Goal: Information Seeking & Learning: Learn about a topic

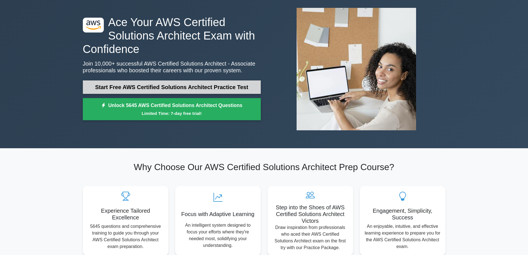
click at [225, 85] on link "Start Free AWS Certified Solutions Architect Practice Test" at bounding box center [172, 86] width 178 height 13
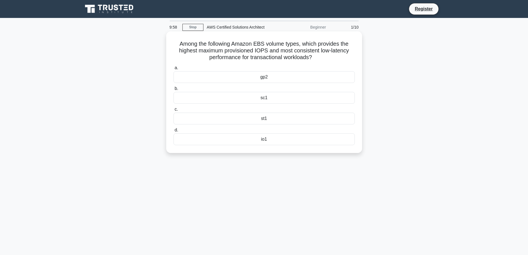
drag, startPoint x: 173, startPoint y: 45, endPoint x: 321, endPoint y: 60, distance: 148.6
click at [321, 60] on h5 "Among the following Amazon EBS volume types, which provides the highest maximum…" at bounding box center [264, 50] width 183 height 21
drag, startPoint x: 321, startPoint y: 60, endPoint x: 263, endPoint y: 56, distance: 58.4
click at [319, 60] on icon ".spinner_0XTQ{transform-origin:center;animation:spinner_y6GP .75s linear infini…" at bounding box center [315, 57] width 7 height 7
drag, startPoint x: 235, startPoint y: 55, endPoint x: 311, endPoint y: 57, distance: 76.2
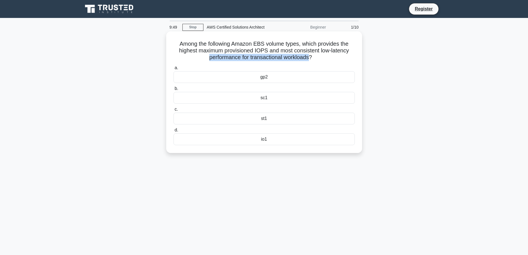
click at [311, 57] on h5 "Among the following Amazon EBS volume types, which provides the highest maximum…" at bounding box center [264, 50] width 183 height 21
click at [322, 58] on h5 "Among the following Amazon EBS volume types, which provides the highest maximum…" at bounding box center [264, 50] width 183 height 21
drag, startPoint x: 321, startPoint y: 58, endPoint x: 171, endPoint y: 46, distance: 151.2
click at [169, 46] on div "Among the following Amazon EBS volume types, which provides the highest maximum…" at bounding box center [265, 92] width 192 height 117
click at [261, 50] on h5 "Among the following Amazon EBS volume types, which provides the highest maximum…" at bounding box center [264, 50] width 183 height 21
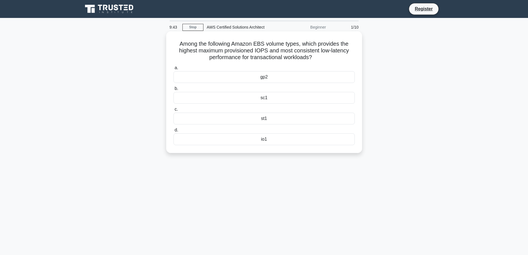
click at [259, 138] on div "io1" at bounding box center [264, 139] width 181 height 12
click at [174, 132] on input "d. io1" at bounding box center [174, 130] width 0 height 4
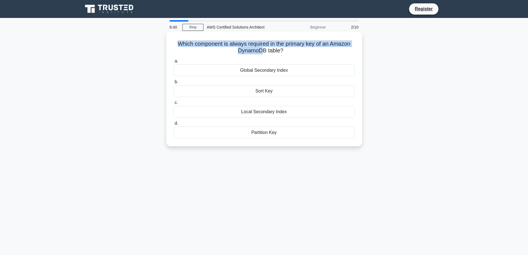
drag, startPoint x: 172, startPoint y: 43, endPoint x: 273, endPoint y: 47, distance: 101.2
click at [265, 48] on div "Which component is always required in the primary key of an Amazon DynamoDB tab…" at bounding box center [265, 89] width 192 height 110
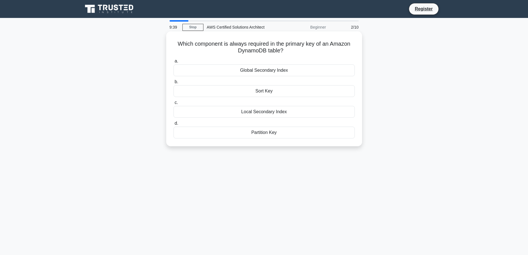
click at [300, 51] on h5 "Which component is always required in the primary key of an Amazon DynamoDB tab…" at bounding box center [264, 47] width 183 height 14
drag, startPoint x: 291, startPoint y: 52, endPoint x: 172, endPoint y: 42, distance: 120.0
click at [172, 42] on div "Which component is always required in the primary key of an Amazon DynamoDB tab…" at bounding box center [265, 89] width 192 height 110
click at [297, 58] on label "a. Global Secondary Index" at bounding box center [264, 67] width 181 height 18
click at [174, 59] on input "a. Global Secondary Index" at bounding box center [174, 61] width 0 height 4
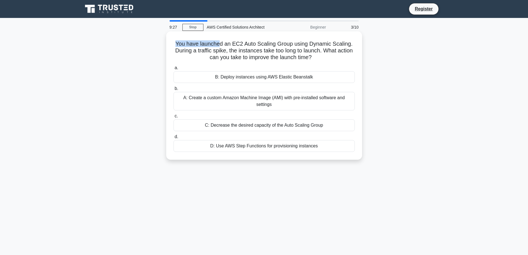
drag, startPoint x: 174, startPoint y: 43, endPoint x: 224, endPoint y: 44, distance: 49.9
click at [220, 44] on h5 "You have launched an EC2 Auto Scaling Group using Dynamic Scaling. During a tra…" at bounding box center [264, 50] width 183 height 21
click at [232, 44] on h5 "You have launched an EC2 Auto Scaling Group using Dynamic Scaling. During a tra…" at bounding box center [264, 50] width 183 height 21
click at [224, 106] on div "A: Create a custom Amazon Machine Image (AMI) with pre-installed software and s…" at bounding box center [264, 101] width 181 height 18
click at [174, 90] on input "b. A: Create a custom Amazon Machine Image (AMI) with pre-installed software an…" at bounding box center [174, 89] width 0 height 4
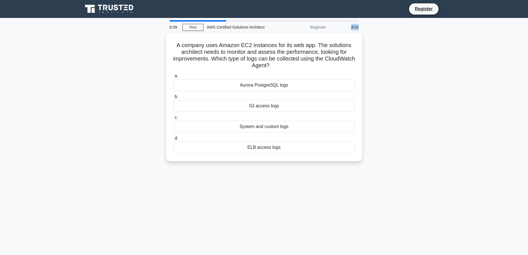
drag, startPoint x: 344, startPoint y: 27, endPoint x: 375, endPoint y: 26, distance: 31.1
click at [375, 26] on div "9:09 Stop AWS Certified Solutions Architect Beginner 4/10 A company uses Amazon…" at bounding box center [265, 160] width 370 height 280
click at [378, 29] on div "9:08 Stop AWS Certified Solutions Architect Beginner 4/10 A company uses Amazon…" at bounding box center [265, 160] width 370 height 280
drag, startPoint x: 303, startPoint y: 29, endPoint x: 333, endPoint y: 29, distance: 30.3
click at [333, 29] on div "9:08 Stop AWS Certified Solutions Architect Beginner 4/10" at bounding box center [264, 27] width 196 height 11
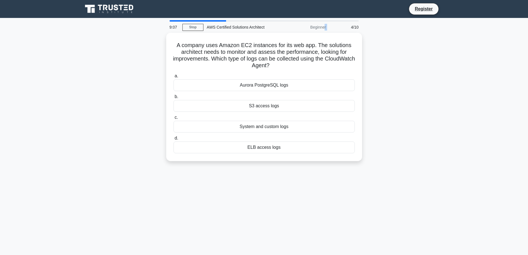
click at [333, 29] on div "4/10" at bounding box center [346, 27] width 33 height 11
click at [212, 141] on div "ELB access logs" at bounding box center [264, 146] width 181 height 12
click at [174, 139] on input "d. ELB access logs" at bounding box center [174, 137] width 0 height 4
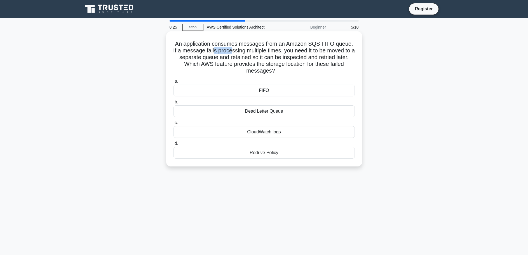
drag, startPoint x: 209, startPoint y: 53, endPoint x: 241, endPoint y: 52, distance: 31.1
click at [229, 52] on h5 "An application consumes messages from an Amazon SQS FIFO queue. If a message fa…" at bounding box center [264, 57] width 183 height 34
click at [257, 52] on h5 "An application consumes messages from an Amazon SQS FIFO queue. If a message fa…" at bounding box center [264, 57] width 183 height 34
click at [265, 114] on div "Dead Letter Queue" at bounding box center [264, 111] width 181 height 12
click at [174, 104] on input "b. Dead Letter Queue" at bounding box center [174, 102] width 0 height 4
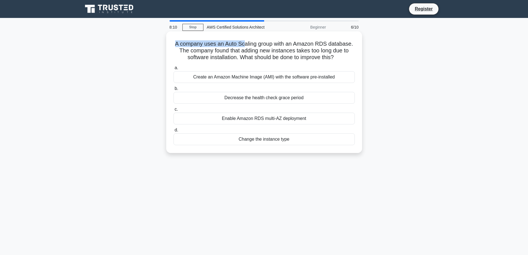
drag, startPoint x: 175, startPoint y: 46, endPoint x: 252, endPoint y: 46, distance: 77.0
click at [244, 46] on h5 "A company uses an Auto Scaling group with an Amazon RDS database. The company f…" at bounding box center [264, 50] width 183 height 21
drag, startPoint x: 252, startPoint y: 46, endPoint x: 272, endPoint y: 44, distance: 20.2
click at [253, 46] on h5 "A company uses an Auto Scaling group with an Amazon RDS database. The company f…" at bounding box center [264, 50] width 183 height 21
drag, startPoint x: 324, startPoint y: 43, endPoint x: 329, endPoint y: 43, distance: 5.0
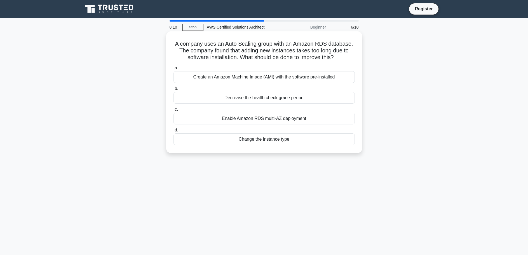
click at [325, 43] on h5 "A company uses an Auto Scaling group with an Amazon RDS database. The company f…" at bounding box center [264, 50] width 183 height 21
click at [257, 77] on div "Create an Amazon Machine Image (AMI) with the software pre-installed" at bounding box center [264, 77] width 181 height 12
click at [174, 70] on input "a. Create an Amazon Machine Image (AMI) with the software pre-installed" at bounding box center [174, 68] width 0 height 4
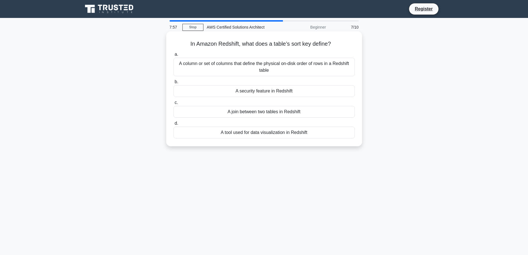
drag, startPoint x: 183, startPoint y: 41, endPoint x: 339, endPoint y: 46, distance: 156.1
click at [336, 47] on h5 "In Amazon Redshift, what does a table’s sort key define? .spinner_0XTQ{transfor…" at bounding box center [264, 43] width 183 height 7
click at [338, 46] on icon ".spinner_0XTQ{transform-origin:center;animation:spinner_y6GP .75s linear infini…" at bounding box center [334, 44] width 7 height 7
drag, startPoint x: 270, startPoint y: 94, endPoint x: 274, endPoint y: 95, distance: 3.7
click at [271, 94] on div "A security feature in Redshift" at bounding box center [264, 91] width 181 height 12
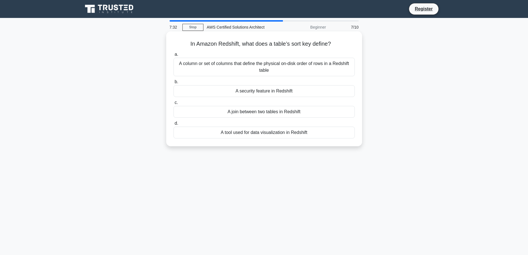
click at [294, 89] on div "A security feature in Redshift" at bounding box center [264, 91] width 181 height 12
click at [174, 84] on input "b. A security feature in Redshift" at bounding box center [174, 82] width 0 height 4
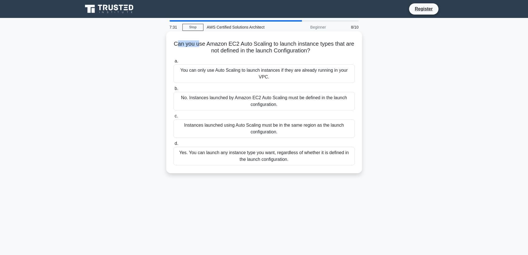
drag, startPoint x: 175, startPoint y: 44, endPoint x: 200, endPoint y: 45, distance: 25.0
click at [199, 45] on h5 "Can you use Amazon EC2 Auto Scaling to launch instance types that are not defin…" at bounding box center [264, 47] width 183 height 14
click at [215, 47] on h5 "Can you use Amazon EC2 Auto Scaling to launch instance types that are not defin…" at bounding box center [264, 47] width 183 height 14
click at [296, 104] on div "No. Instances launched by Amazon EC2 Auto Scaling must be defined in the launch…" at bounding box center [264, 101] width 181 height 18
click at [174, 90] on input "b. No. Instances launched by Amazon EC2 Auto Scaling must be defined in the lau…" at bounding box center [174, 89] width 0 height 4
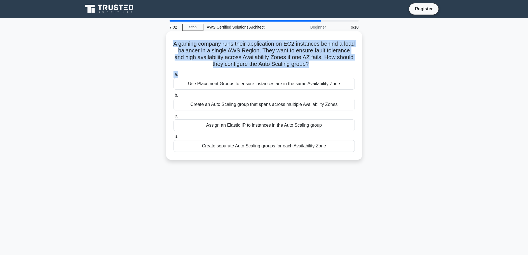
drag, startPoint x: 172, startPoint y: 45, endPoint x: 344, endPoint y: 74, distance: 174.2
click at [344, 74] on div "A gaming company runs their application on EC2 instances behind a load balancer…" at bounding box center [265, 96] width 192 height 124
click at [338, 69] on div "A gaming company runs their application on EC2 instances behind a load balancer…" at bounding box center [265, 96] width 192 height 124
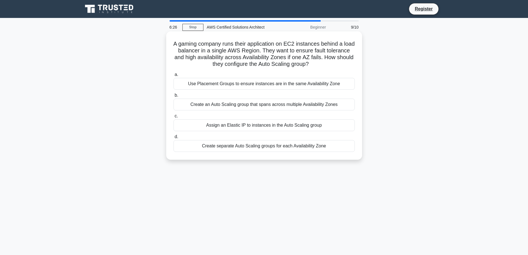
drag, startPoint x: 248, startPoint y: 111, endPoint x: 266, endPoint y: 107, distance: 18.9
click at [248, 111] on div "a. Use Placement Groups to ensure instances are in the same Availability Zone b…" at bounding box center [264, 111] width 188 height 83
click at [267, 106] on div "Create an Auto Scaling group that spans across multiple Availability Zones" at bounding box center [264, 105] width 181 height 12
click at [174, 97] on input "b. Create an Auto Scaling group that spans across multiple Availability Zones" at bounding box center [174, 96] width 0 height 4
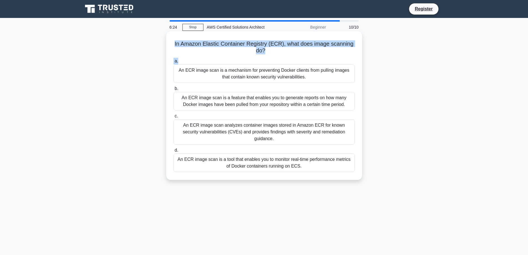
drag, startPoint x: 171, startPoint y: 41, endPoint x: 277, endPoint y: 56, distance: 107.0
click at [261, 56] on div "In Amazon Elastic Container Registry (ECR), what does image scanning do? .spinn…" at bounding box center [265, 106] width 192 height 144
click at [283, 56] on div "In Amazon Elastic Container Registry (ECR), what does image scanning do? .spinn…" at bounding box center [265, 106] width 192 height 144
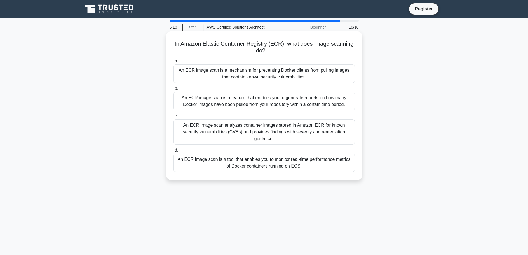
drag, startPoint x: 234, startPoint y: 131, endPoint x: 238, endPoint y: 132, distance: 4.3
click at [234, 132] on div "An ECR image scan analyzes container images stored in Amazon ECR for known secu…" at bounding box center [264, 131] width 181 height 25
click at [248, 127] on div "An ECR image scan analyzes container images stored in Amazon ECR for known secu…" at bounding box center [264, 131] width 181 height 25
click at [250, 127] on div "An ECR image scan analyzes container images stored in Amazon ECR for known secu…" at bounding box center [264, 131] width 181 height 25
click at [174, 118] on input "c. An ECR image scan analyzes container images stored in Amazon ECR for known s…" at bounding box center [174, 116] width 0 height 4
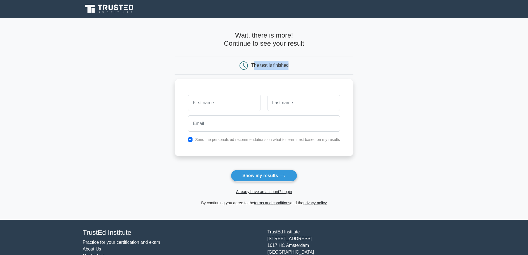
drag, startPoint x: 254, startPoint y: 67, endPoint x: 300, endPoint y: 66, distance: 46.2
click at [300, 66] on div "The test is finished" at bounding box center [264, 65] width 119 height 8
click at [302, 66] on div "The test is finished" at bounding box center [264, 65] width 119 height 8
click at [387, 166] on main "Wait, there is more! Continue to see your result The test is finished and the" at bounding box center [264, 119] width 528 height 202
click at [247, 179] on button "Show my results" at bounding box center [264, 176] width 66 height 12
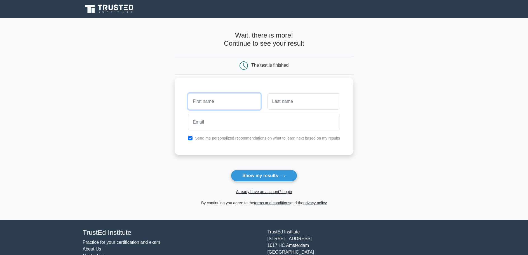
click at [229, 102] on input "text" at bounding box center [224, 101] width 73 height 16
type input "[PERSON_NAME]"
click at [278, 103] on input "text" at bounding box center [304, 101] width 73 height 16
type input "Darius"
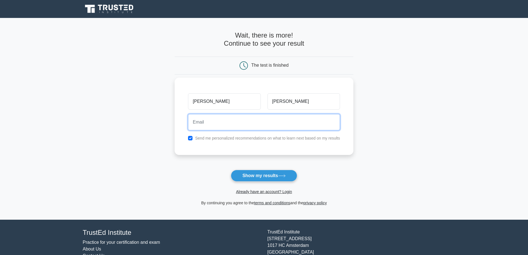
click at [253, 124] on input "email" at bounding box center [264, 122] width 152 height 16
type input "strimbuclement@yahoo.com"
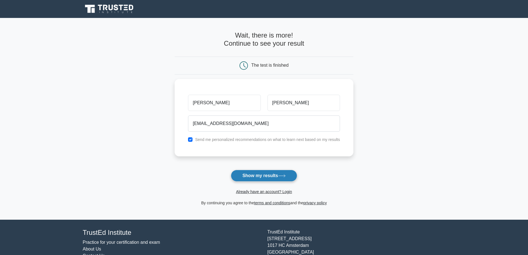
click at [267, 172] on button "Show my results" at bounding box center [264, 176] width 66 height 12
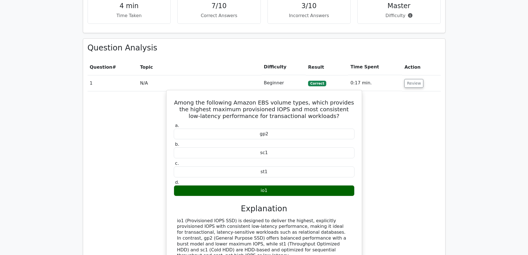
scroll to position [448, 0]
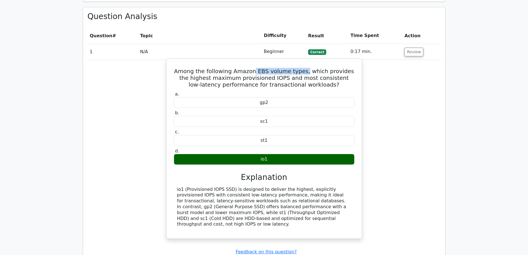
drag, startPoint x: 252, startPoint y: 43, endPoint x: 309, endPoint y: 43, distance: 56.6
click at [302, 68] on h5 "Among the following Amazon EBS volume types, which provides the highest maximum…" at bounding box center [264, 78] width 182 height 20
drag, startPoint x: 313, startPoint y: 42, endPoint x: 318, endPoint y: 41, distance: 4.5
click at [314, 68] on h5 "Among the following Amazon EBS volume types, which provides the highest maximum…" at bounding box center [264, 78] width 182 height 20
click at [248, 68] on h5 "Among the following Amazon EBS volume types, which provides the highest maximum…" at bounding box center [264, 78] width 182 height 20
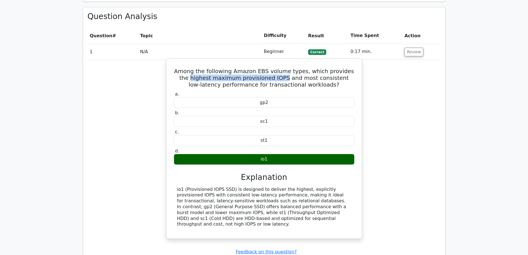
drag, startPoint x: 175, startPoint y: 52, endPoint x: 268, endPoint y: 50, distance: 93.3
click at [268, 68] on h5 "Among the following Amazon EBS volume types, which provides the highest maximum…" at bounding box center [264, 78] width 182 height 20
click at [274, 68] on h5 "Among the following Amazon EBS volume types, which provides the highest maximum…" at bounding box center [264, 78] width 182 height 20
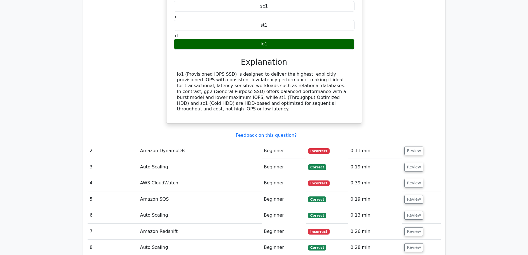
scroll to position [559, 0]
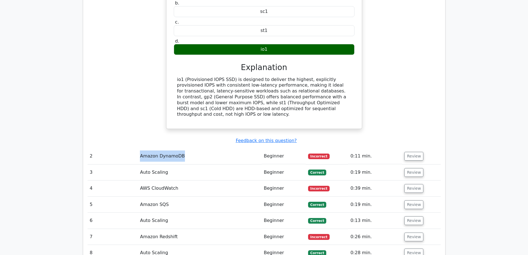
drag, startPoint x: 138, startPoint y: 121, endPoint x: 197, endPoint y: 120, distance: 58.3
click at [197, 148] on td "Amazon DynamoDB" at bounding box center [200, 156] width 124 height 16
click at [196, 148] on td "Amazon DynamoDB" at bounding box center [200, 156] width 124 height 16
click at [409, 152] on button "Review" at bounding box center [414, 156] width 19 height 9
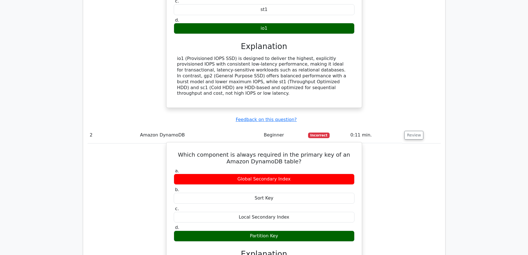
scroll to position [587, 0]
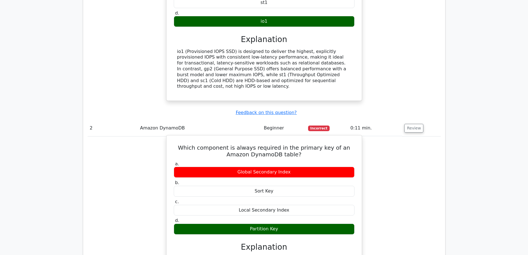
drag, startPoint x: 295, startPoint y: 139, endPoint x: 251, endPoint y: 141, distance: 44.0
click at [240, 167] on div "Global Secondary Index" at bounding box center [264, 172] width 181 height 11
click at [296, 167] on div "Global Secondary Index" at bounding box center [264, 172] width 181 height 11
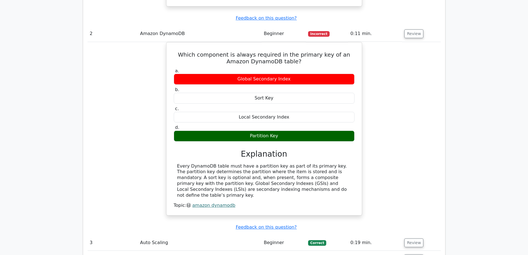
scroll to position [727, 0]
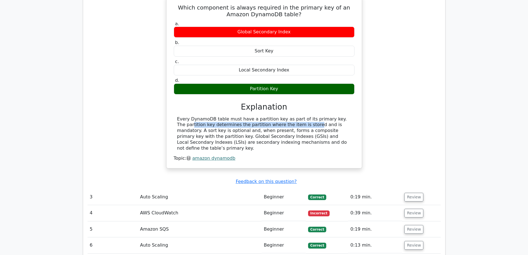
drag, startPoint x: 264, startPoint y: 87, endPoint x: 319, endPoint y: 84, distance: 54.7
click at [306, 116] on div "Every DynamoDB table must have a partition key as part of its primary key. The …" at bounding box center [264, 133] width 174 height 35
click at [320, 116] on div "Every DynamoDB table must have a partition key as part of its primary key. The …" at bounding box center [264, 133] width 174 height 35
click at [252, 116] on div "Every DynamoDB table must have a partition key as part of its primary key. The …" at bounding box center [264, 133] width 174 height 35
drag, startPoint x: 176, startPoint y: 94, endPoint x: 318, endPoint y: 93, distance: 142.8
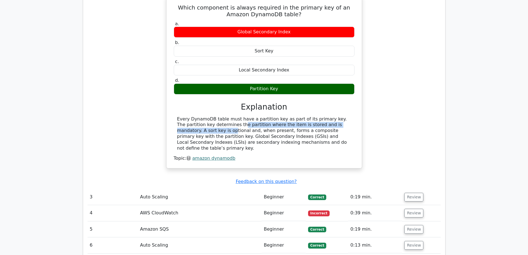
click at [318, 116] on div "Every DynamoDB table must have a partition key as part of its primary key. The …" at bounding box center [264, 133] width 181 height 35
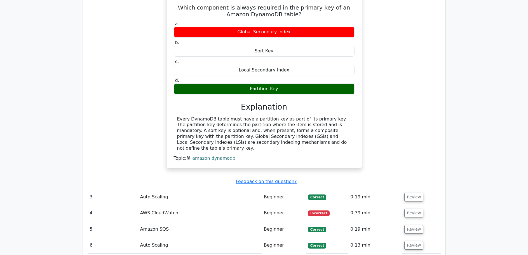
click at [322, 116] on div "Every DynamoDB table must have a partition key as part of its primary key. The …" at bounding box center [264, 133] width 174 height 35
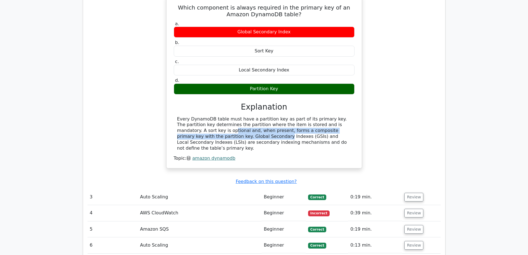
drag, startPoint x: 319, startPoint y: 92, endPoint x: 344, endPoint y: 94, distance: 25.3
click at [342, 116] on div "Every DynamoDB table must have a partition key as part of its primary key. The …" at bounding box center [264, 133] width 174 height 35
click at [344, 116] on div "Every DynamoDB table must have a partition key as part of its primary key. The …" at bounding box center [264, 133] width 174 height 35
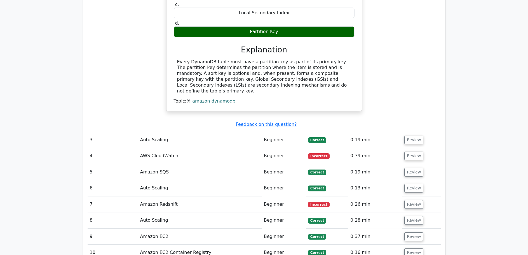
scroll to position [839, 0]
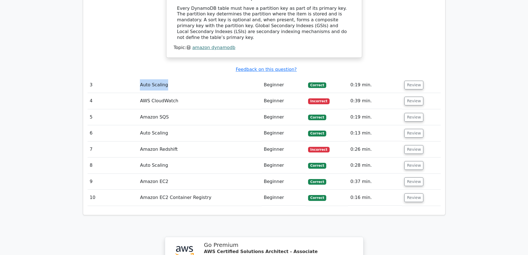
drag, startPoint x: 141, startPoint y: 45, endPoint x: 177, endPoint y: 48, distance: 35.4
click at [177, 77] on td "Auto Scaling" at bounding box center [200, 85] width 124 height 16
click at [186, 77] on td "Auto Scaling" at bounding box center [200, 85] width 124 height 16
click at [407, 81] on button "Review" at bounding box center [414, 85] width 19 height 9
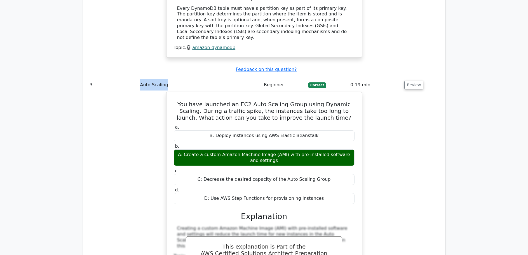
drag, startPoint x: 186, startPoint y: 117, endPoint x: 288, endPoint y: 126, distance: 102.4
click at [288, 149] on div "A: Create a custom Amazon Machine Image (AMI) with pre-installed software and s…" at bounding box center [264, 157] width 181 height 17
click at [286, 149] on div "A: Create a custom Amazon Machine Image (AMI) with pre-installed software and s…" at bounding box center [264, 157] width 181 height 17
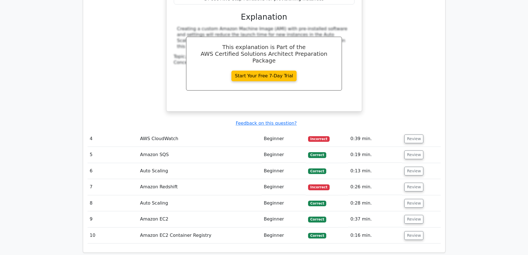
scroll to position [1063, 0]
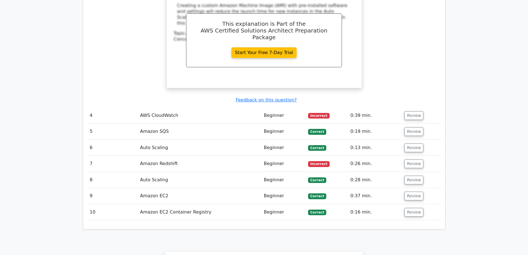
click at [233, 108] on td "AWS CloudWatch" at bounding box center [200, 116] width 124 height 16
click at [416, 111] on button "Review" at bounding box center [414, 115] width 19 height 9
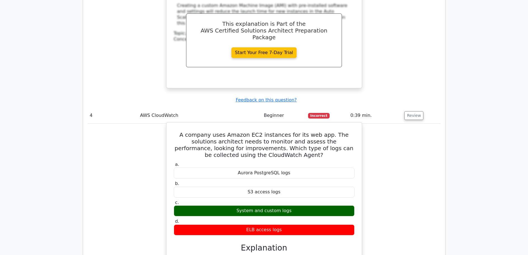
drag, startPoint x: 250, startPoint y: 191, endPoint x: 294, endPoint y: 190, distance: 43.7
click at [294, 224] on div "ELB access logs" at bounding box center [264, 229] width 181 height 11
click at [291, 224] on div "ELB access logs" at bounding box center [264, 229] width 181 height 11
drag, startPoint x: 234, startPoint y: 169, endPoint x: 297, endPoint y: 171, distance: 62.5
click at [297, 205] on div "System and custom logs" at bounding box center [264, 210] width 181 height 11
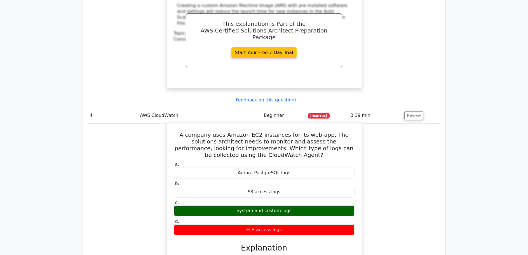
click at [297, 205] on div "System and custom logs" at bounding box center [264, 210] width 181 height 11
drag, startPoint x: 281, startPoint y: 190, endPoint x: 228, endPoint y: 190, distance: 52.9
click at [228, 224] on div "ELB access logs" at bounding box center [264, 229] width 181 height 11
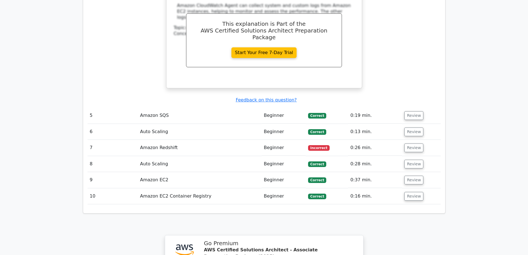
scroll to position [1343, 0]
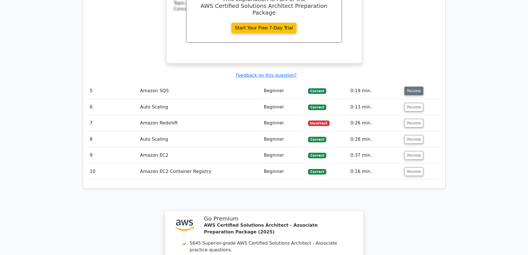
click at [412, 87] on button "Review" at bounding box center [414, 91] width 19 height 9
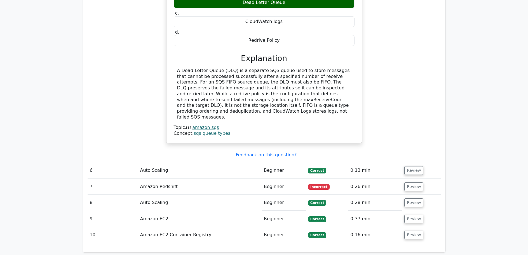
scroll to position [1540, 0]
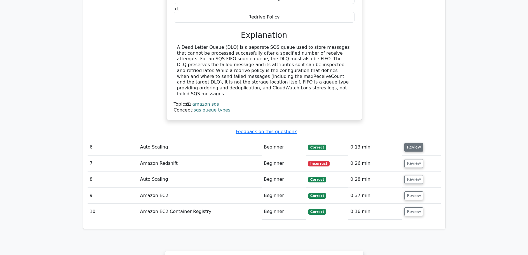
click at [408, 143] on button "Review" at bounding box center [414, 147] width 19 height 9
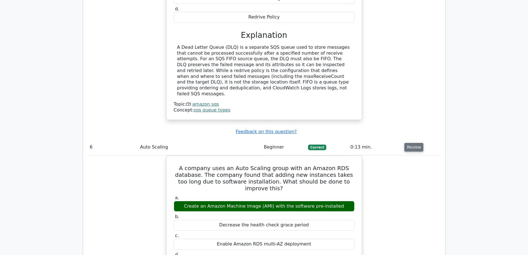
click at [408, 143] on button "Review" at bounding box center [414, 147] width 19 height 9
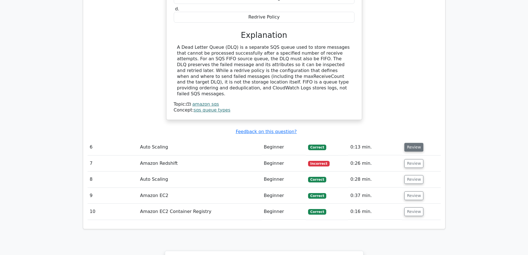
click at [408, 143] on button "Review" at bounding box center [414, 147] width 19 height 9
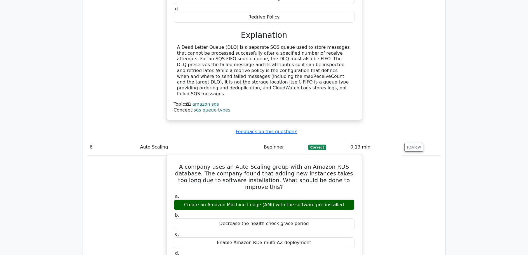
drag, startPoint x: 192, startPoint y: 150, endPoint x: 344, endPoint y: 153, distance: 152.4
click at [344, 199] on div "Create an Amazon Machine Image (AMI) with the software pre-installed" at bounding box center [264, 204] width 181 height 11
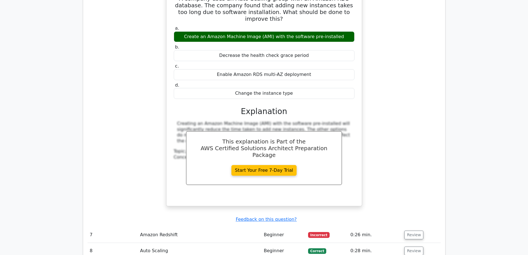
scroll to position [1820, 0]
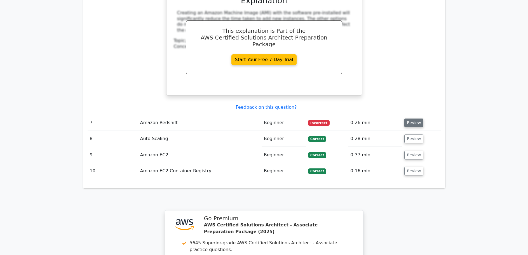
click at [415, 118] on button "Review" at bounding box center [414, 122] width 19 height 9
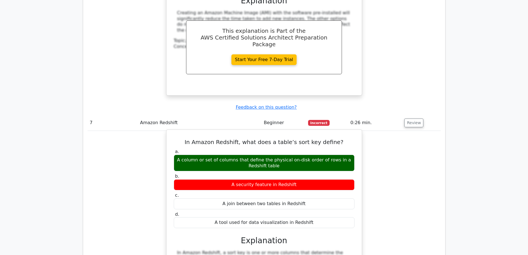
drag, startPoint x: 184, startPoint y: 110, endPoint x: 239, endPoint y: 106, distance: 55.3
click at [239, 155] on div "A column or set of columns that define the physical on-disk order of rows in a …" at bounding box center [264, 163] width 181 height 17
click at [238, 155] on div "A column or set of columns that define the physical on-disk order of rows in a …" at bounding box center [264, 163] width 181 height 17
drag, startPoint x: 202, startPoint y: 89, endPoint x: 244, endPoint y: 88, distance: 41.7
click at [244, 139] on h5 "In Amazon Redshift, what does a table’s sort key define?" at bounding box center [264, 142] width 182 height 7
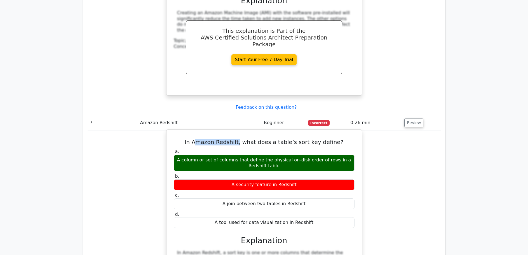
click at [243, 139] on h5 "In Amazon Redshift, what does a table’s sort key define?" at bounding box center [264, 142] width 182 height 7
click at [241, 139] on h5 "In Amazon Redshift, what does a table’s sort key define?" at bounding box center [264, 142] width 182 height 7
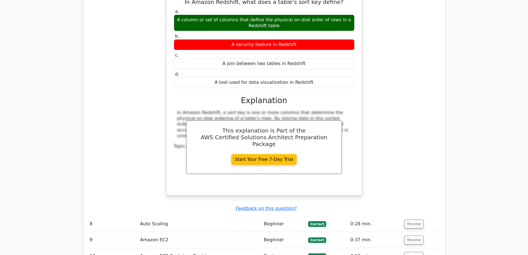
scroll to position [2072, 0]
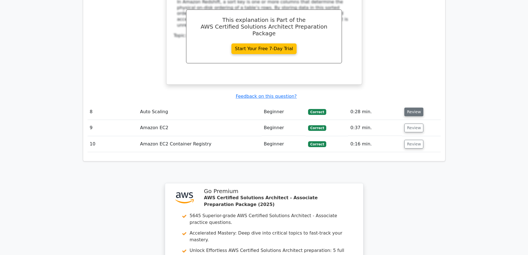
click at [420, 108] on button "Review" at bounding box center [414, 112] width 19 height 9
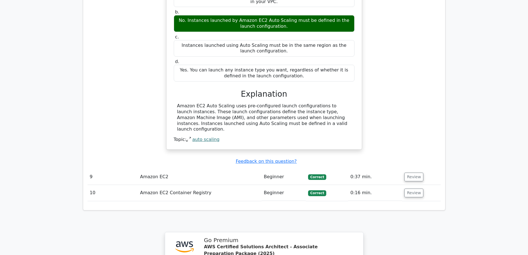
scroll to position [2240, 0]
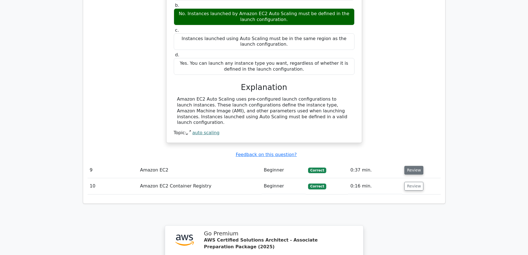
click at [405, 166] on button "Review" at bounding box center [414, 170] width 19 height 9
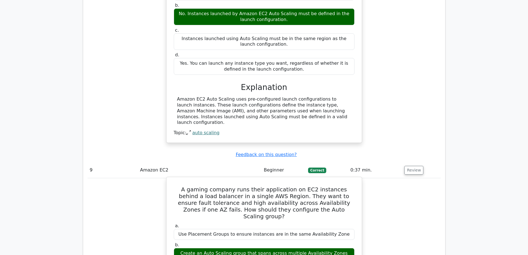
drag, startPoint x: 184, startPoint y: 194, endPoint x: 336, endPoint y: 188, distance: 152.2
click at [336, 248] on div "Create an Auto Scaling group that spans across multiple Availability Zones" at bounding box center [264, 253] width 181 height 11
click at [337, 248] on div "Create an Auto Scaling group that spans across multiple Availability Zones" at bounding box center [264, 253] width 181 height 11
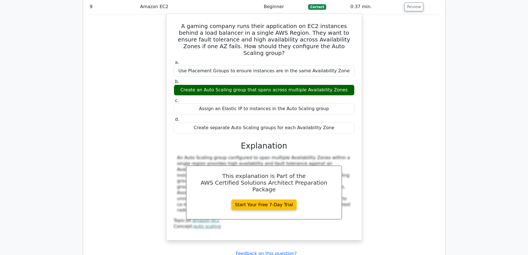
scroll to position [2408, 0]
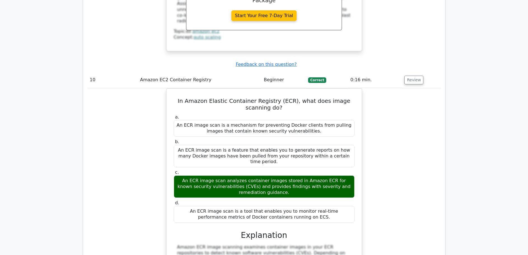
scroll to position [2415, 0]
